Goal: Obtain resource: Download file/media

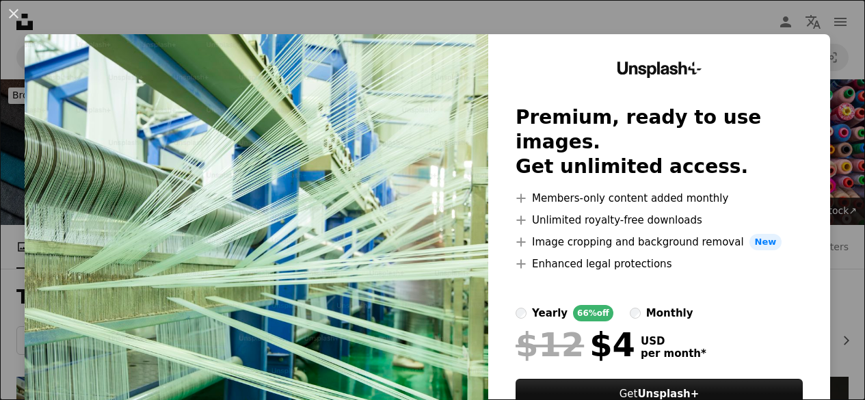
scroll to position [273, 0]
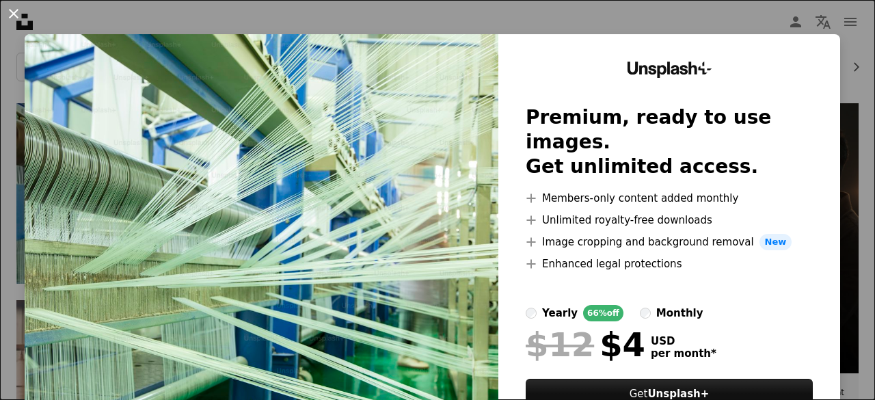
click at [10, 16] on button "An X shape" at bounding box center [13, 13] width 16 height 16
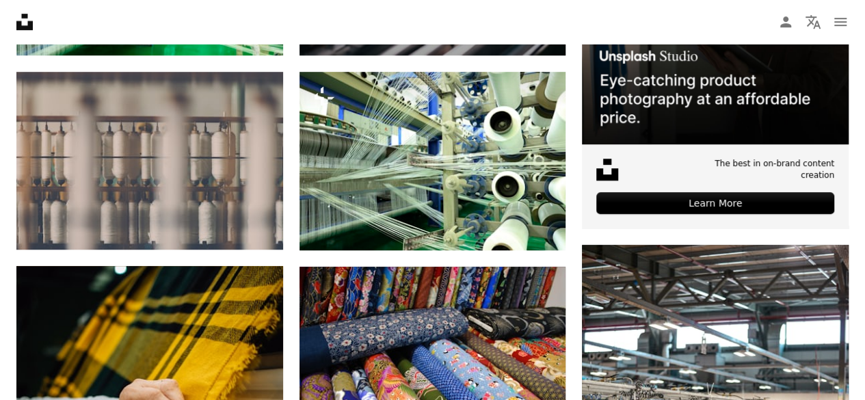
scroll to position [479, 0]
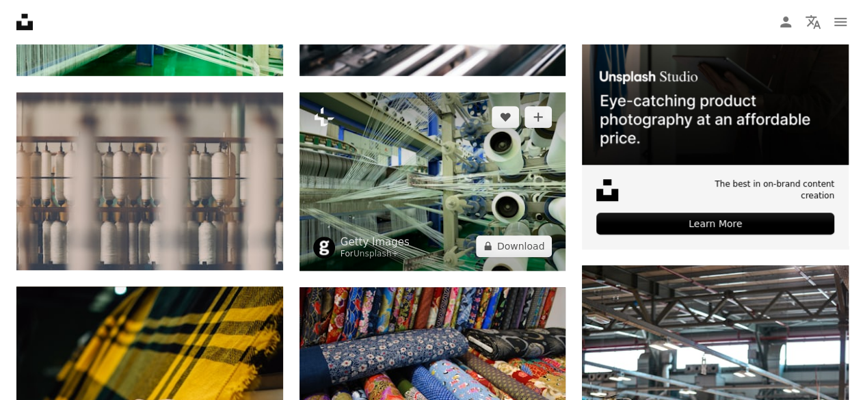
click at [427, 244] on img at bounding box center [432, 181] width 267 height 178
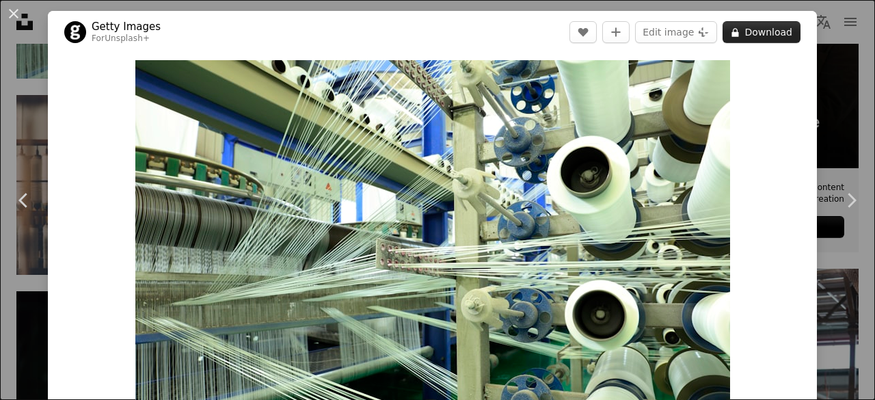
click at [735, 29] on button "A lock Download" at bounding box center [762, 32] width 78 height 22
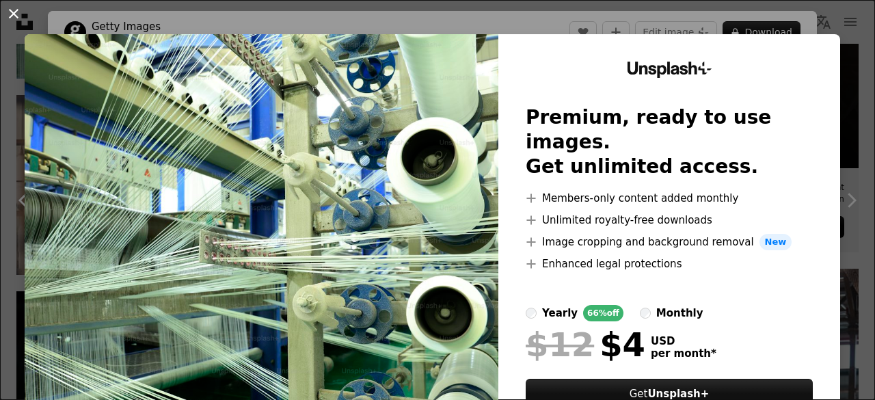
click at [5, 13] on button "An X shape" at bounding box center [13, 13] width 16 height 16
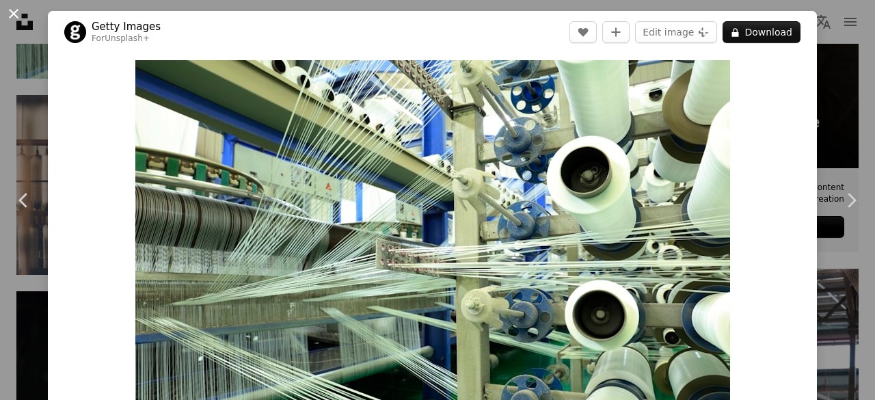
click at [11, 12] on button "An X shape" at bounding box center [13, 13] width 16 height 16
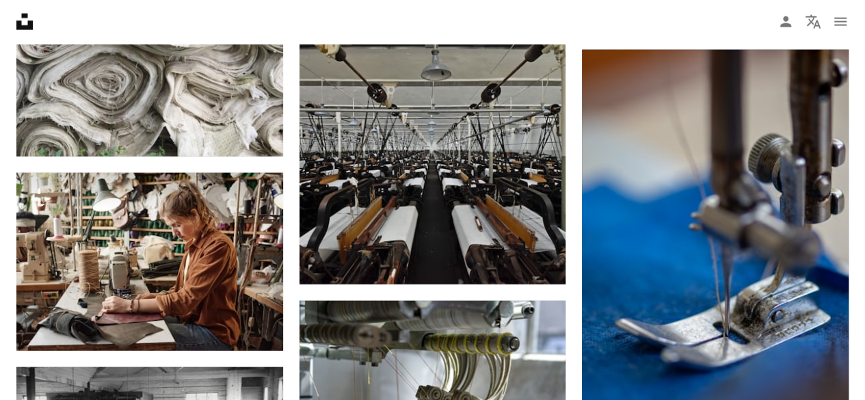
scroll to position [1504, 0]
